Goal: Task Accomplishment & Management: Manage account settings

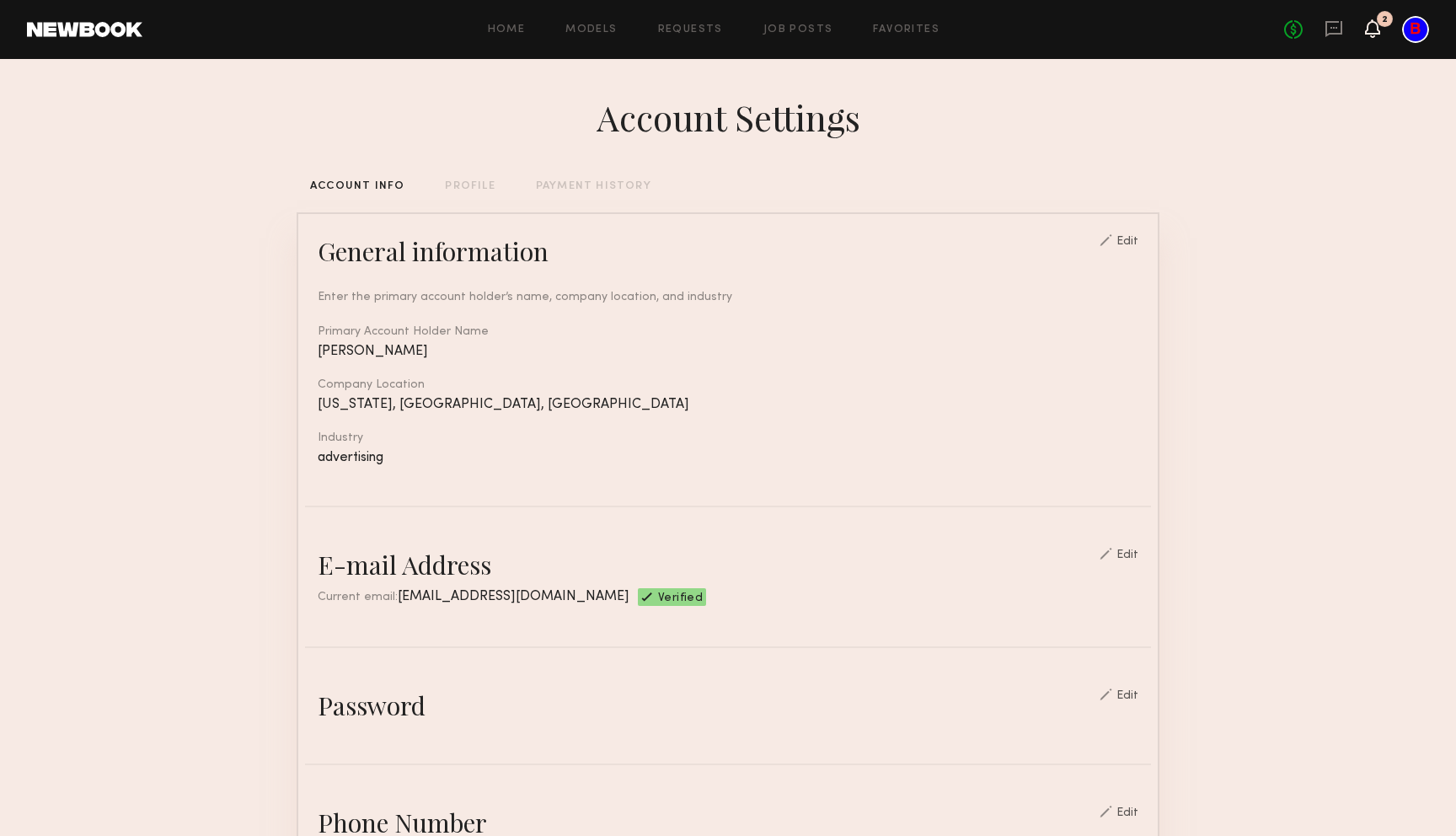
click at [1367, 26] on icon at bounding box center [1373, 27] width 13 height 12
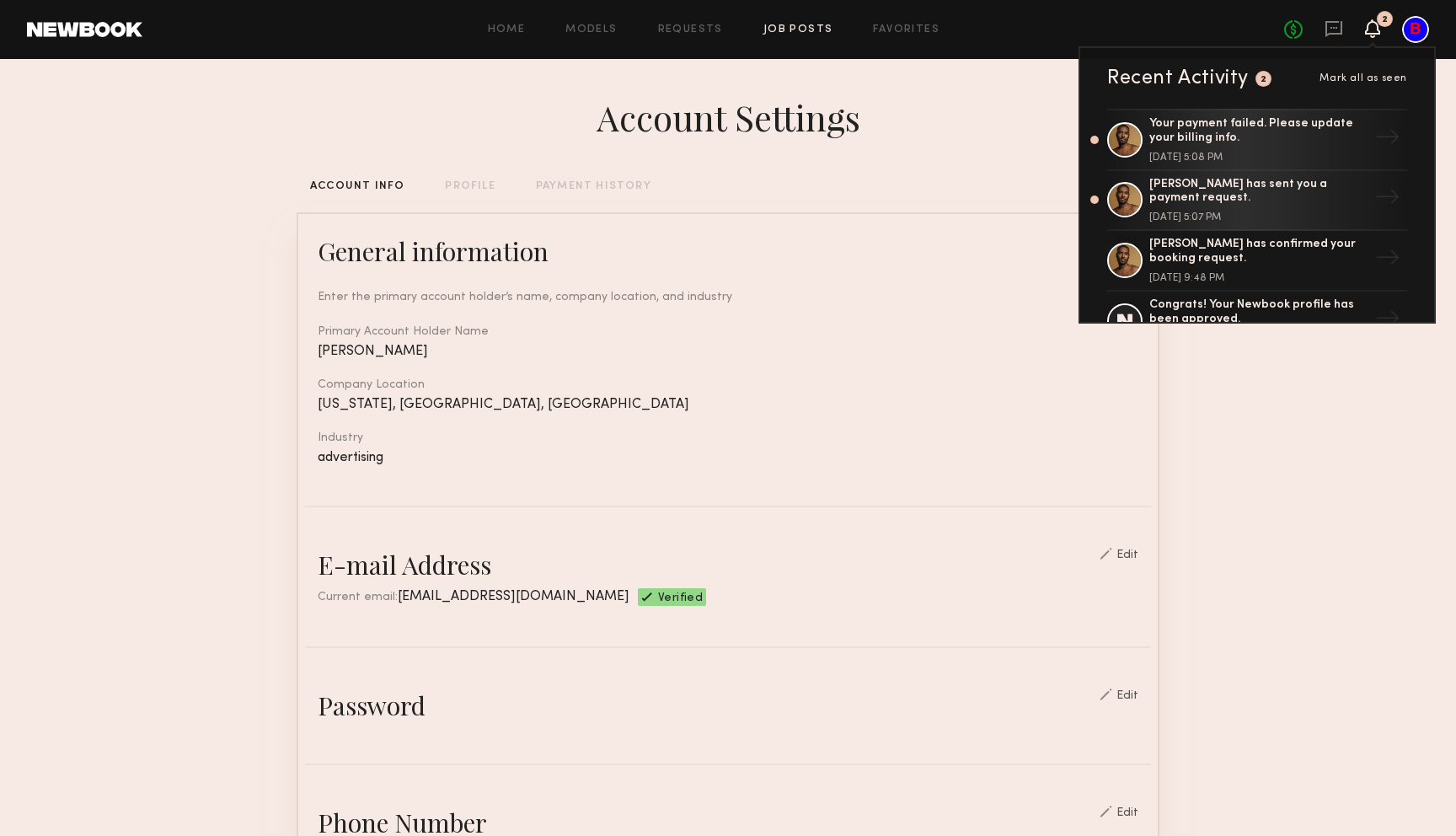
click at [786, 27] on link "Job Posts" at bounding box center [799, 30] width 70 height 11
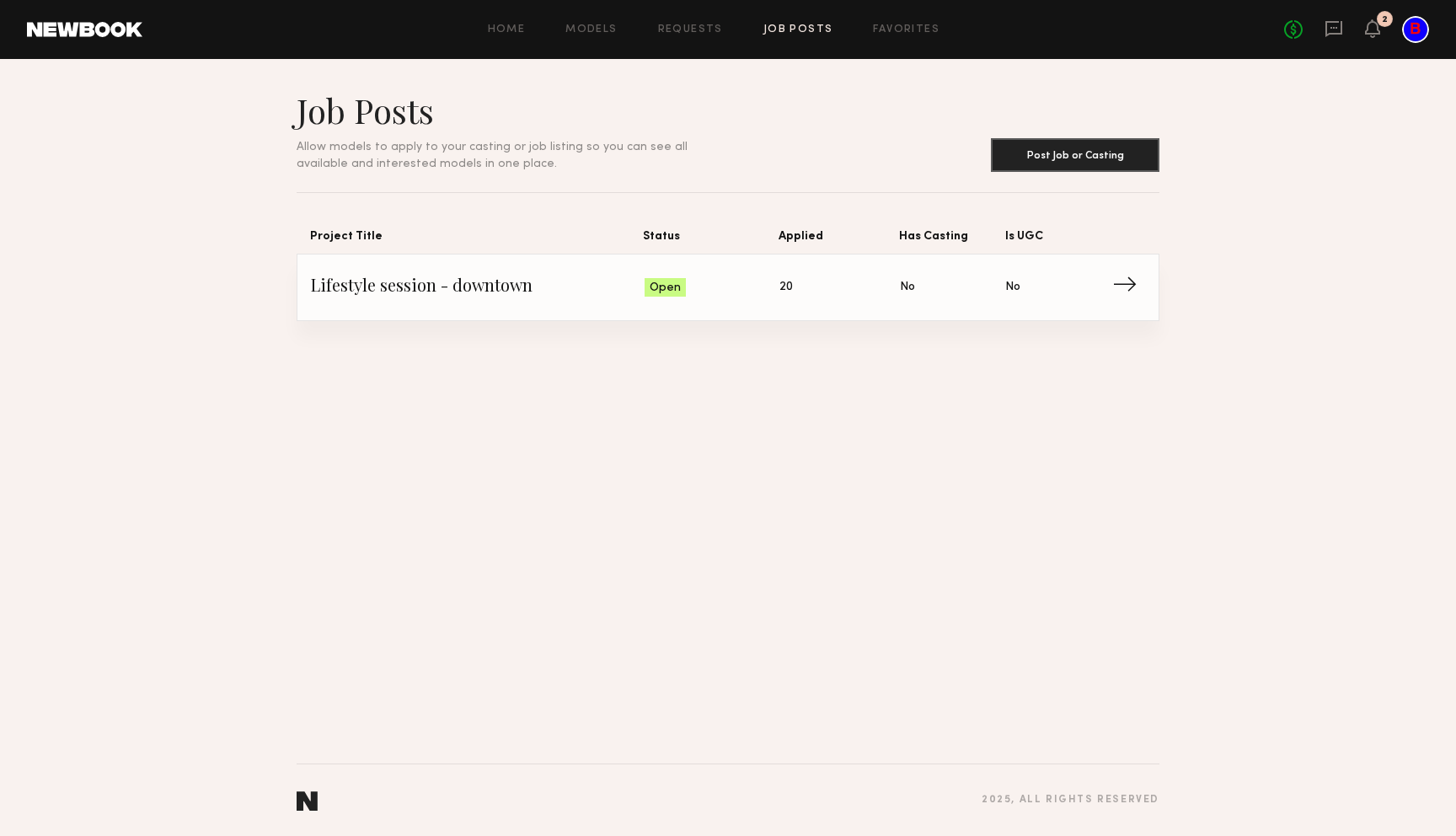
click at [408, 287] on span "Lifestyle session - downtown" at bounding box center [478, 287] width 334 height 25
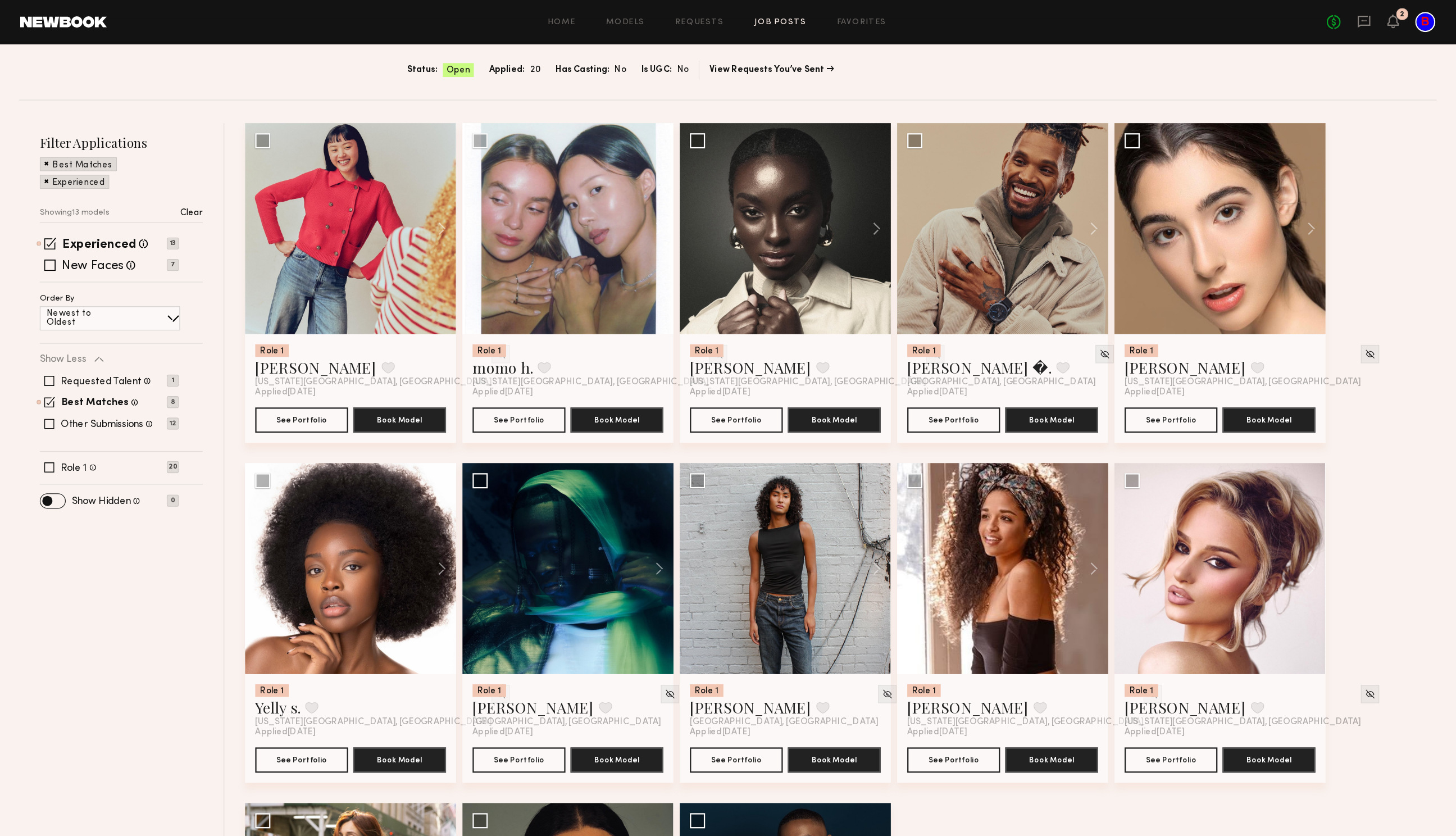
scroll to position [94, 0]
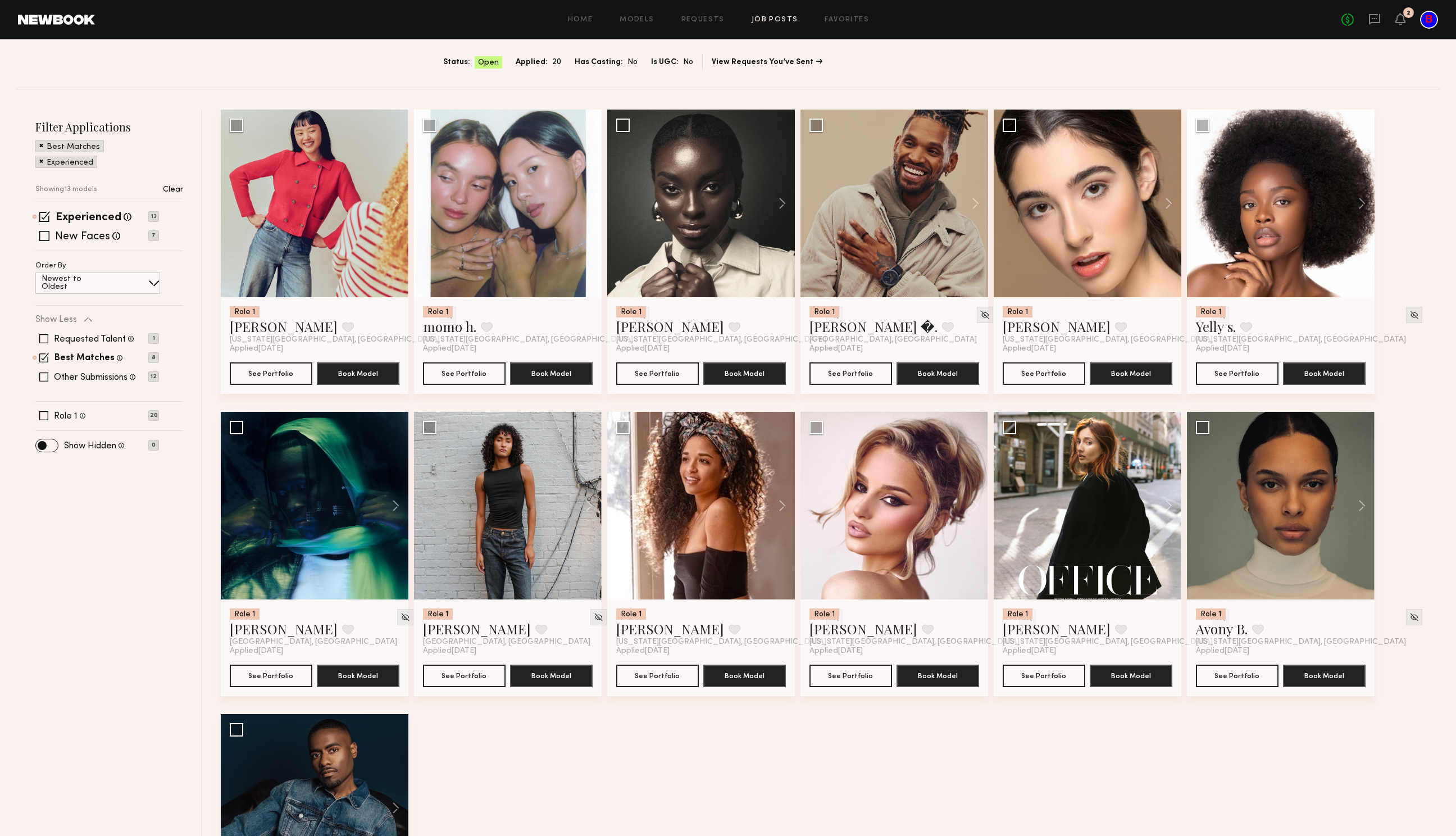
click at [778, 19] on link "Job Posts" at bounding box center [775, 20] width 47 height 8
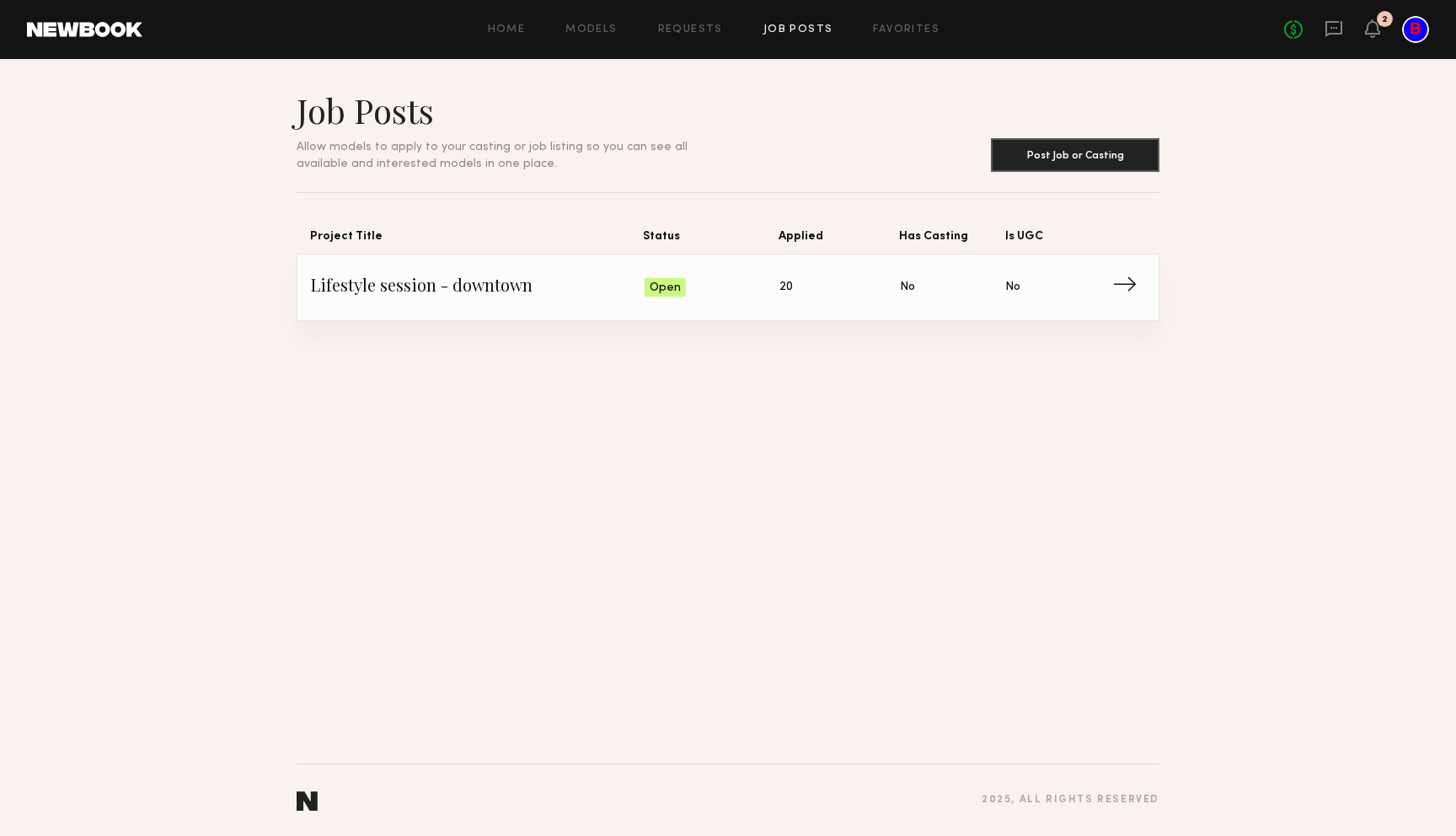
click at [805, 273] on link "Lifestyle session - downtown Status: Open Applied: 20 Has Casting: No Is UGC: N…" at bounding box center [728, 287] width 835 height 66
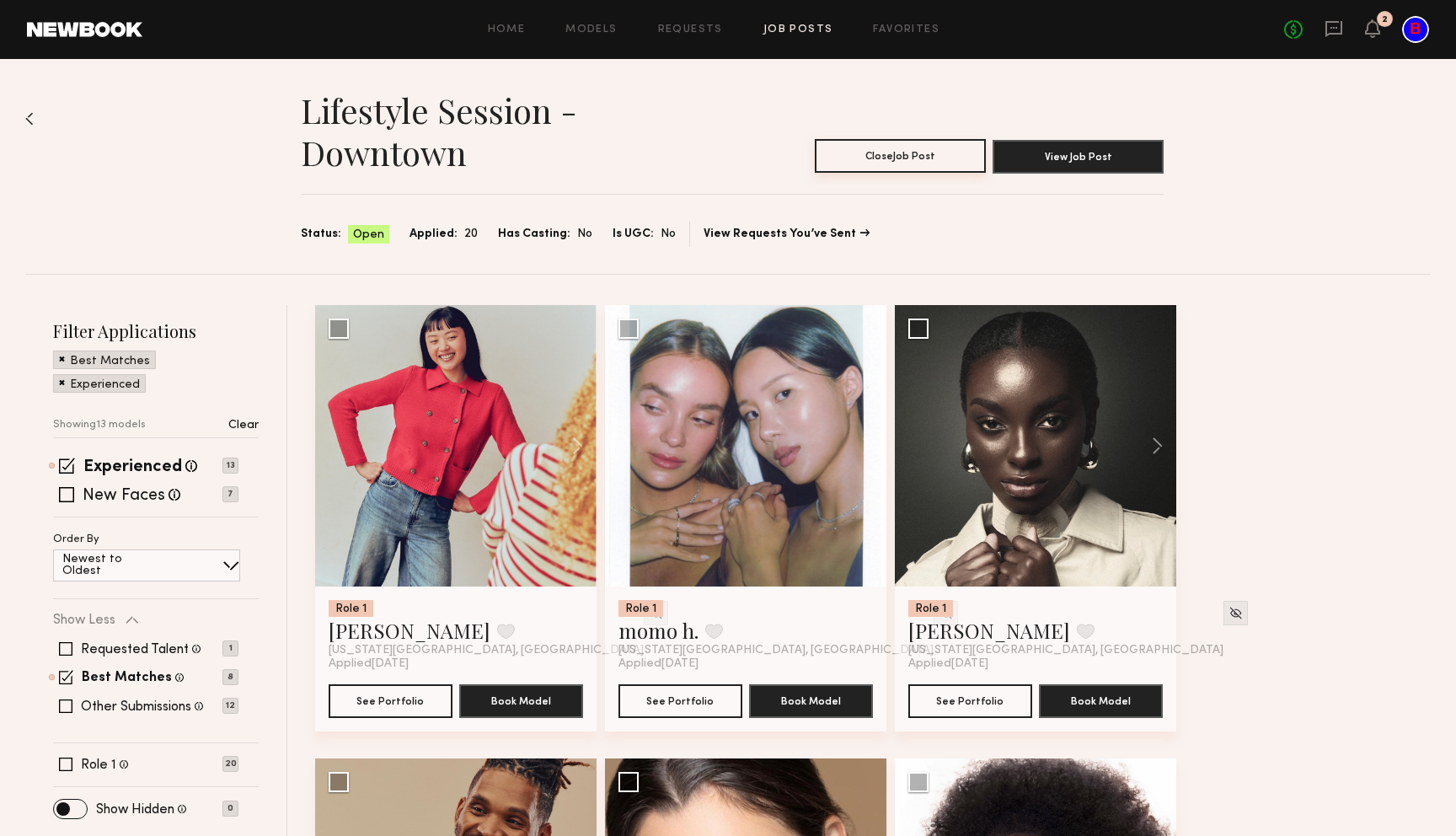
click at [918, 155] on button "Close Job Post" at bounding box center [900, 156] width 171 height 34
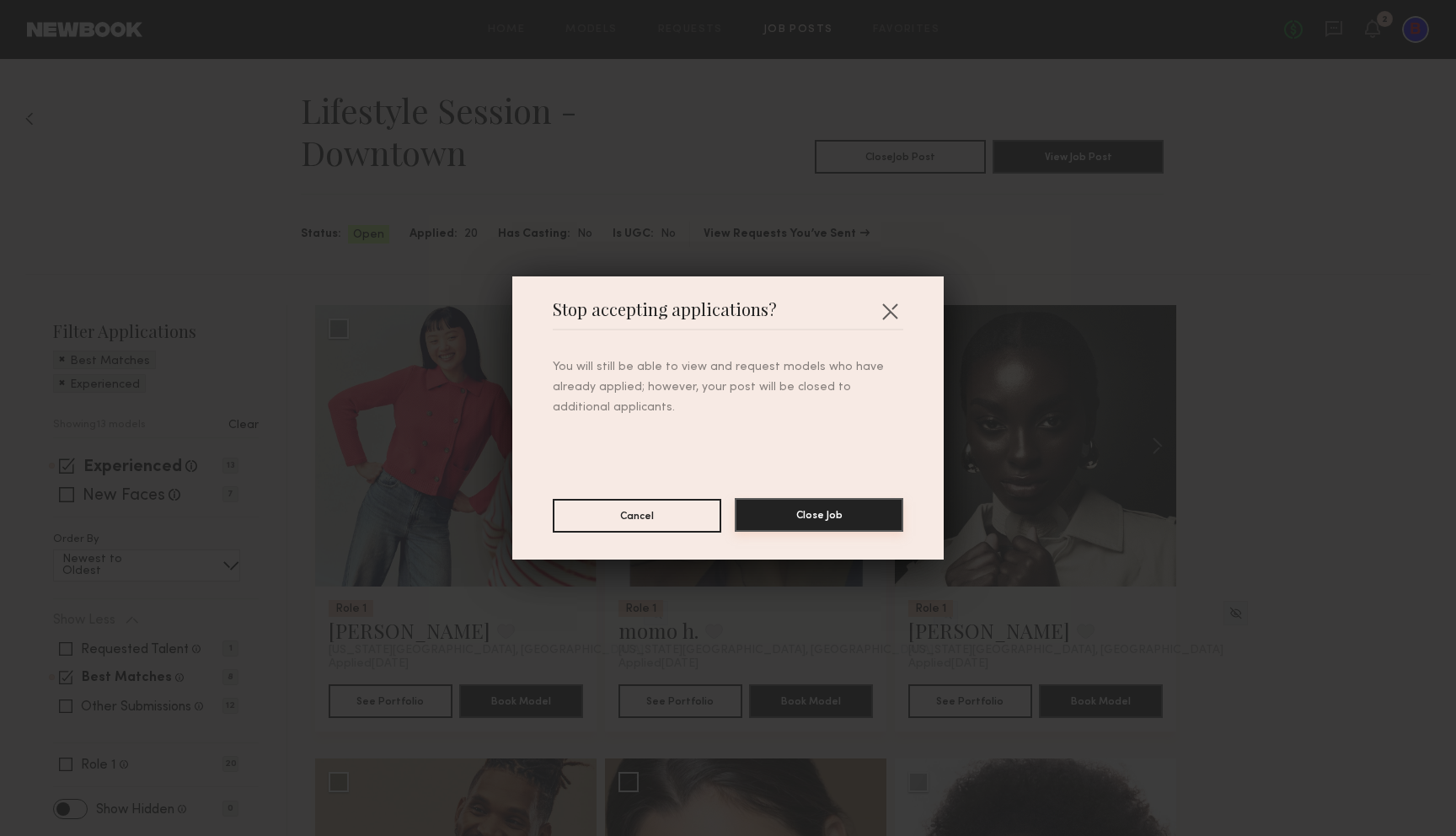
click at [795, 504] on button "Close Job" at bounding box center [819, 515] width 169 height 34
